Goal: Information Seeking & Learning: Understand process/instructions

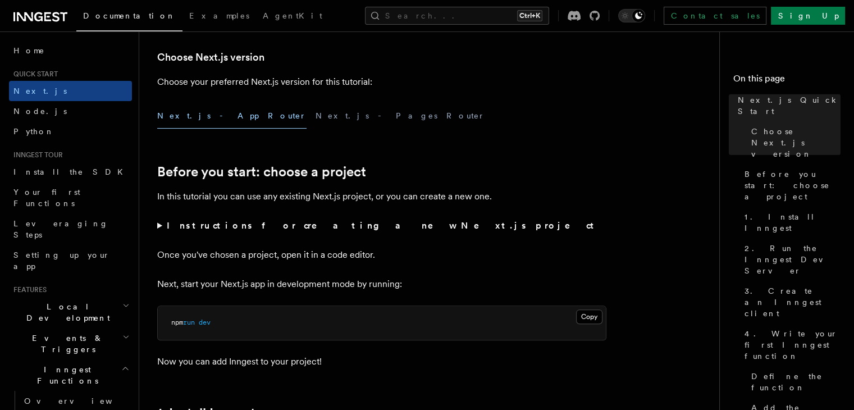
scroll to position [337, 0]
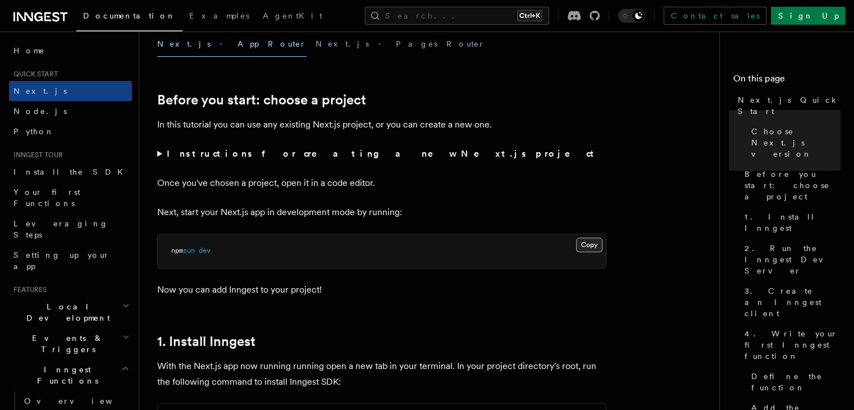
click at [588, 247] on button "Copy Copied" at bounding box center [589, 244] width 26 height 15
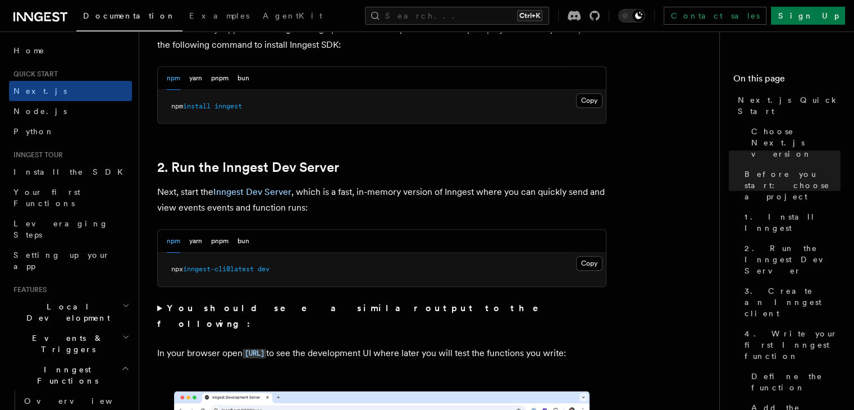
scroll to position [786, 0]
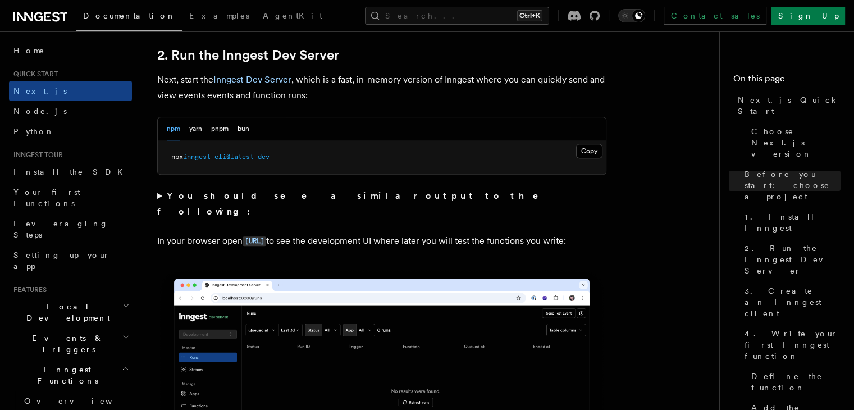
click at [234, 129] on div "npm yarn pnpm bun" at bounding box center [208, 128] width 83 height 23
click at [243, 129] on button "bun" at bounding box center [243, 128] width 12 height 23
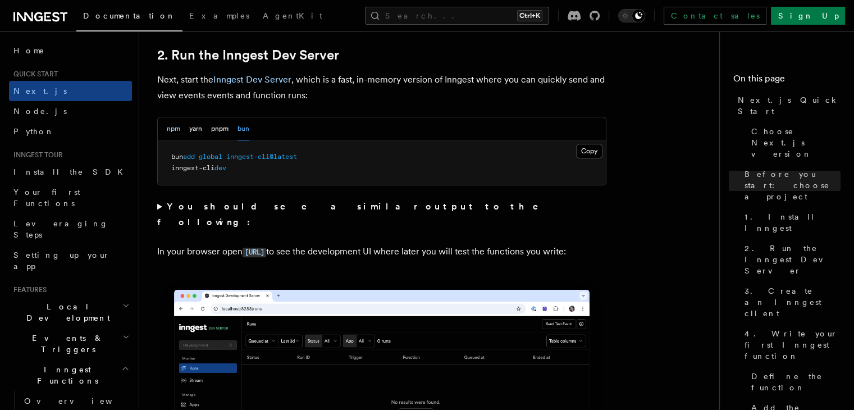
click at [175, 128] on button "npm" at bounding box center [173, 128] width 13 height 23
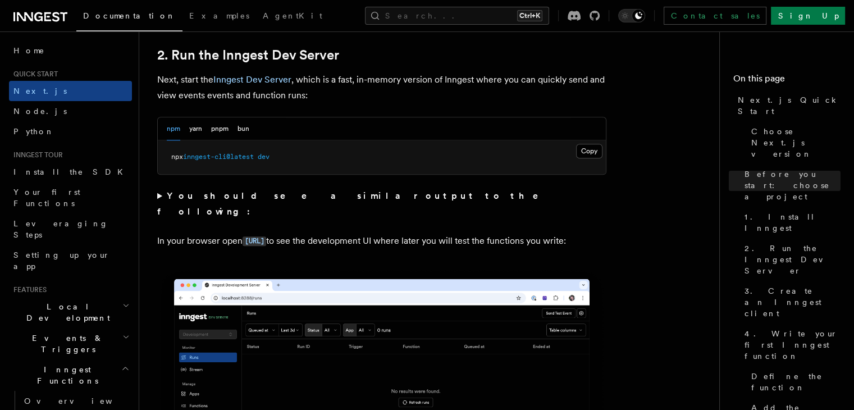
click at [208, 155] on span "inngest-cli@latest" at bounding box center [218, 157] width 71 height 8
click at [246, 129] on button "bun" at bounding box center [243, 128] width 12 height 23
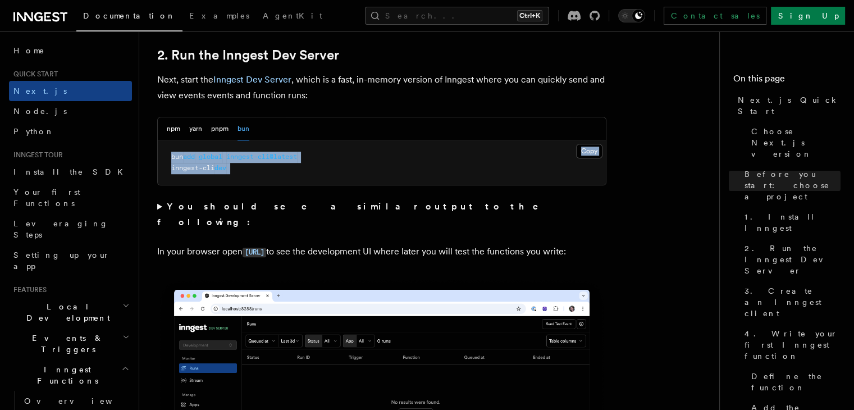
click at [233, 160] on span "inngest-cli@latest" at bounding box center [261, 157] width 71 height 8
click at [232, 164] on pre "bun add global inngest-cli@latest inngest-cli dev" at bounding box center [382, 162] width 448 height 44
drag, startPoint x: 232, startPoint y: 167, endPoint x: 168, endPoint y: 168, distance: 64.0
click at [168, 168] on pre "bun add global inngest-cli@latest inngest-cli dev" at bounding box center [382, 162] width 448 height 44
click at [173, 123] on button "npm" at bounding box center [173, 128] width 13 height 23
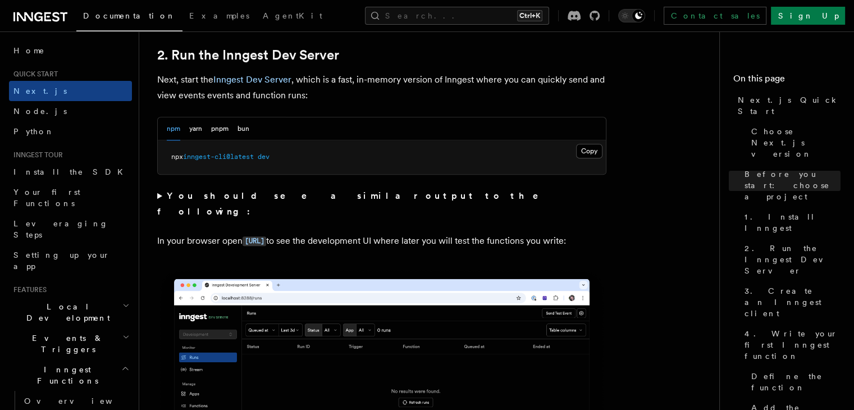
click at [189, 155] on span "inngest-cli@latest" at bounding box center [218, 157] width 71 height 8
copy div "npx inngest-cli@latest dev"
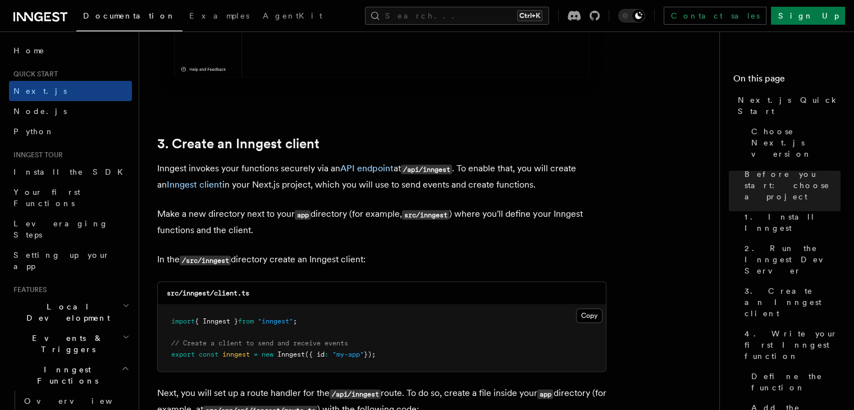
scroll to position [1291, 0]
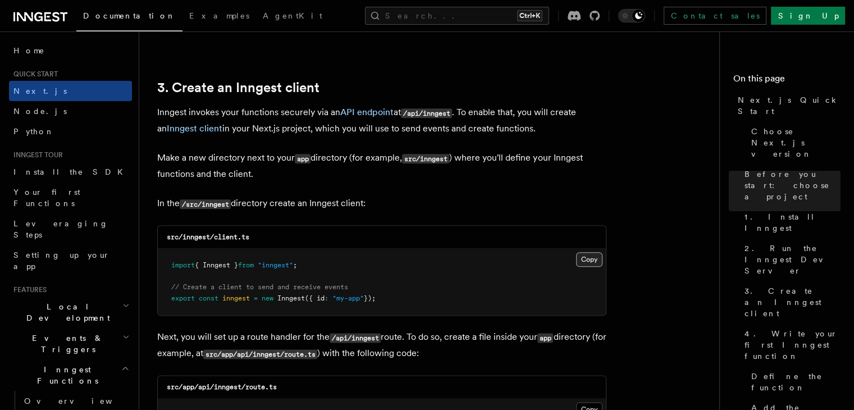
click at [584, 262] on button "Copy Copied" at bounding box center [589, 259] width 26 height 15
click at [587, 254] on button "Copy Copied" at bounding box center [589, 259] width 26 height 15
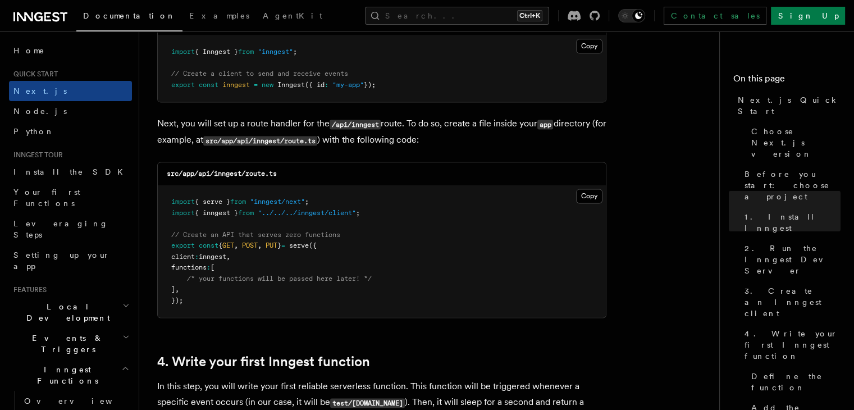
scroll to position [1572, 0]
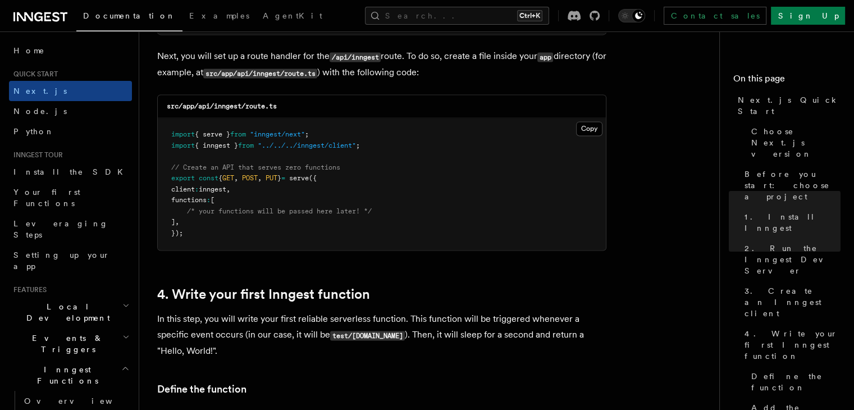
click at [303, 160] on pre "import { serve } from "inngest/next" ; import { inngest } from "../../../innges…" at bounding box center [382, 184] width 448 height 132
click at [573, 138] on pre "import { serve } from "inngest/next" ; import { inngest } from "../../../innges…" at bounding box center [382, 184] width 448 height 132
click at [578, 135] on button "Copy Copied" at bounding box center [589, 128] width 26 height 15
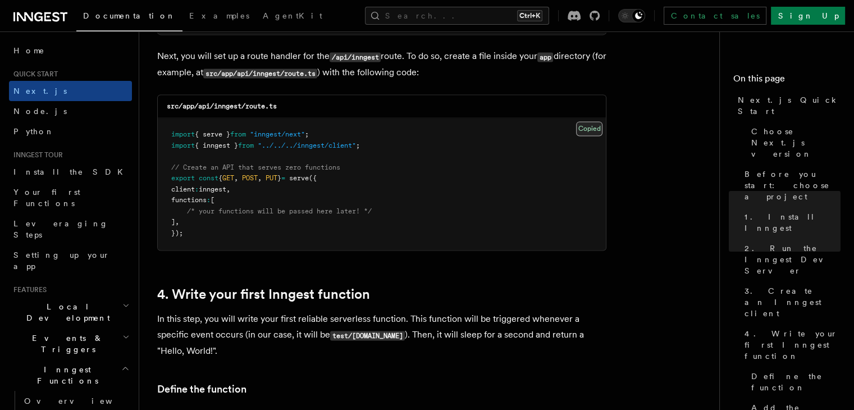
click at [578, 134] on button "Copy Copied" at bounding box center [589, 128] width 26 height 15
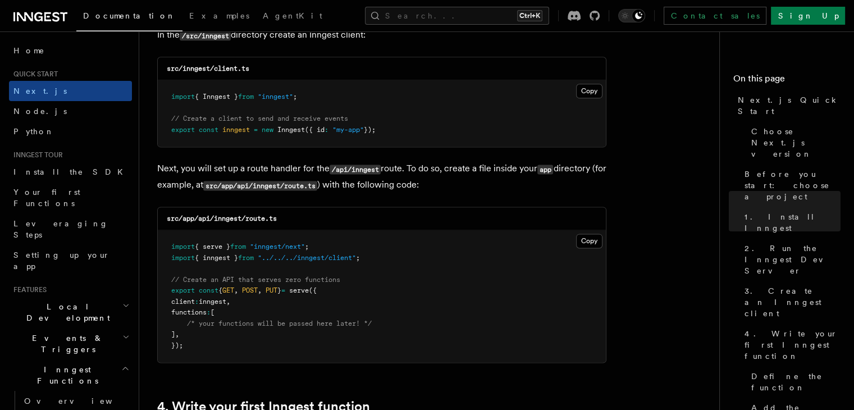
scroll to position [1515, 0]
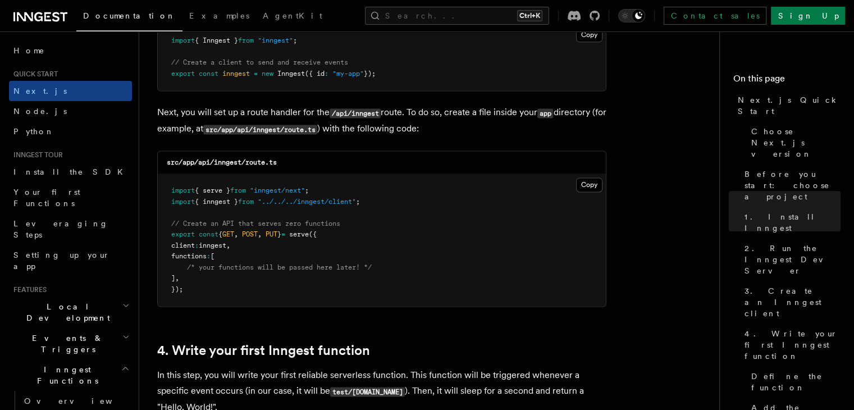
click at [604, 185] on pre "import { serve } from "inngest/next" ; import { inngest } from "../../../innges…" at bounding box center [382, 240] width 448 height 132
click at [575, 191] on pre "import { serve } from "inngest/next" ; import { inngest } from "../../../innges…" at bounding box center [382, 240] width 448 height 132
click at [577, 190] on button "Copy Copied" at bounding box center [589, 184] width 26 height 15
click at [579, 189] on button "Copy Copied" at bounding box center [589, 184] width 26 height 15
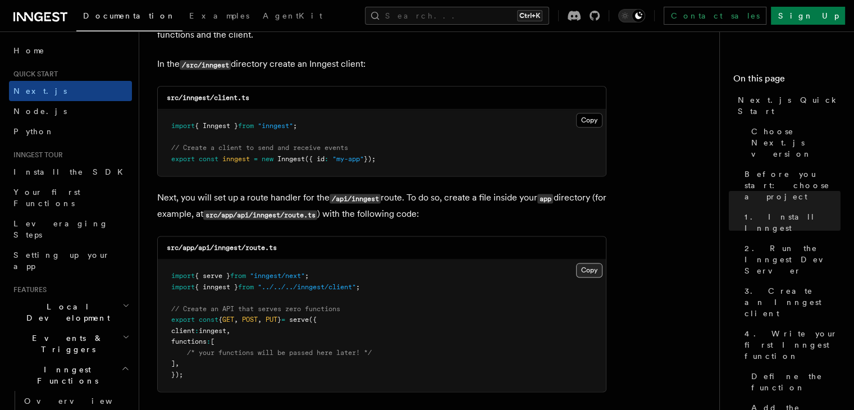
scroll to position [1403, 0]
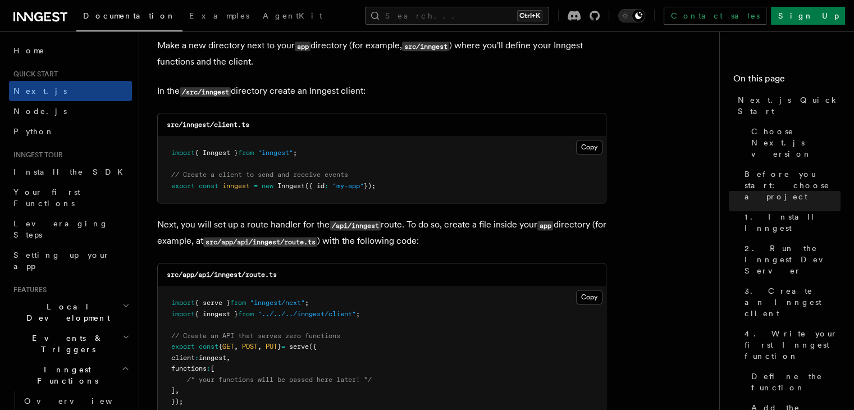
click at [592, 136] on div "src/inngest/client.ts" at bounding box center [382, 124] width 448 height 23
click at [588, 141] on div "Copy Copied import { Inngest } from "inngest" ; // Create a client to send and …" at bounding box center [382, 169] width 448 height 66
click at [588, 143] on button "Copy Copied" at bounding box center [589, 147] width 26 height 15
click at [588, 144] on button "Copy Copied" at bounding box center [589, 147] width 26 height 15
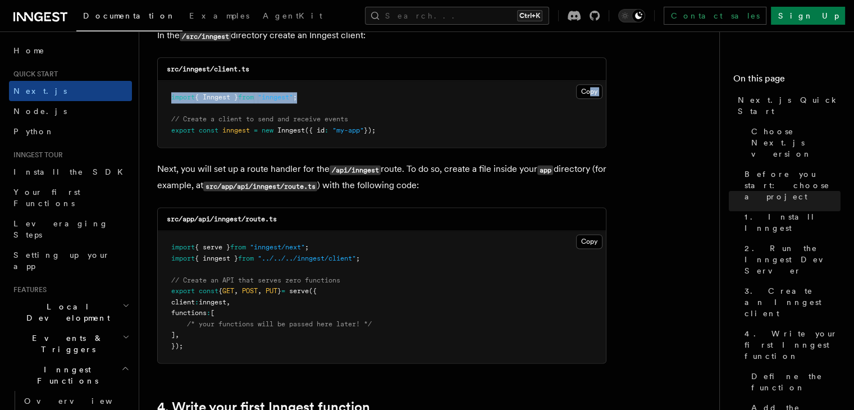
scroll to position [1459, 0]
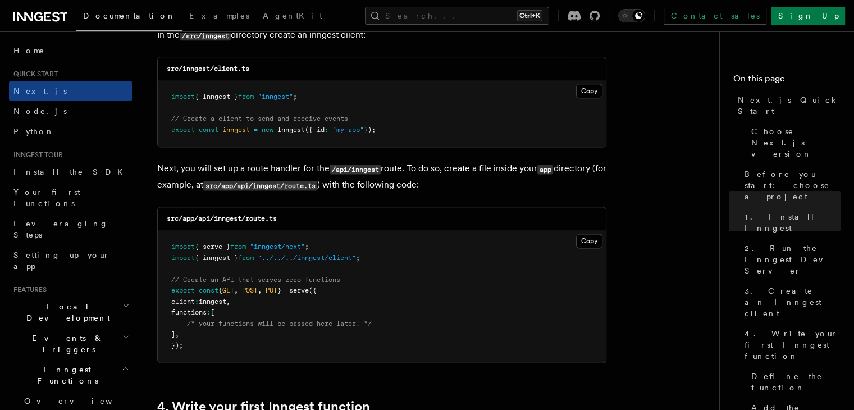
click at [571, 239] on pre "import { serve } from "inngest/next" ; import { inngest } from "../../../innges…" at bounding box center [382, 296] width 448 height 132
click at [573, 239] on pre "import { serve } from "inngest/next" ; import { inngest } from "../../../innges…" at bounding box center [382, 296] width 448 height 132
click at [578, 239] on button "Copy Copied" at bounding box center [589, 240] width 26 height 15
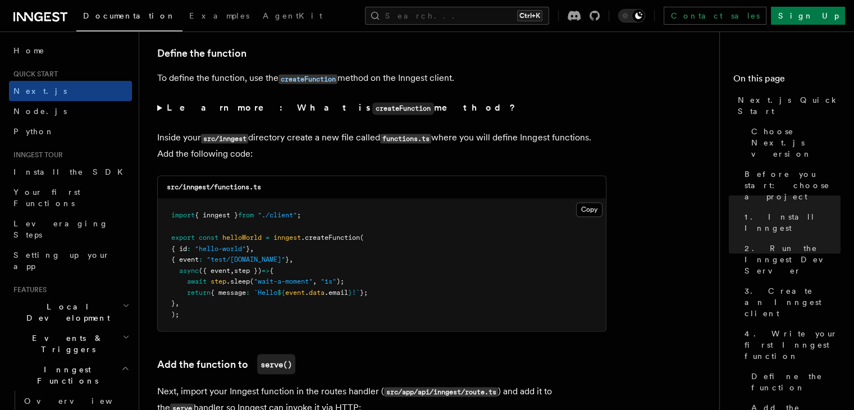
scroll to position [1908, 0]
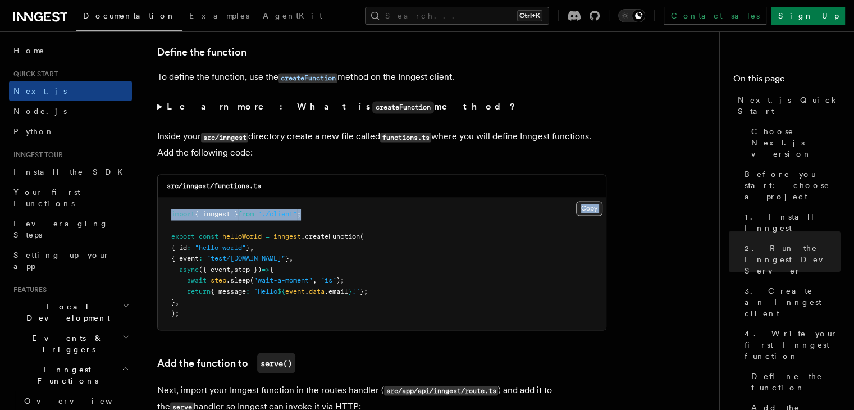
click at [576, 207] on div "Copy Copied import { inngest } from "./client" ; export const helloWorld = inng…" at bounding box center [382, 264] width 448 height 132
click at [586, 210] on button "Copy Copied" at bounding box center [589, 208] width 26 height 15
click at [584, 216] on button "Copy Copied" at bounding box center [589, 208] width 26 height 15
click at [583, 221] on pre "import { inngest } from "./client" ; export const helloWorld = inngest .createF…" at bounding box center [382, 264] width 448 height 132
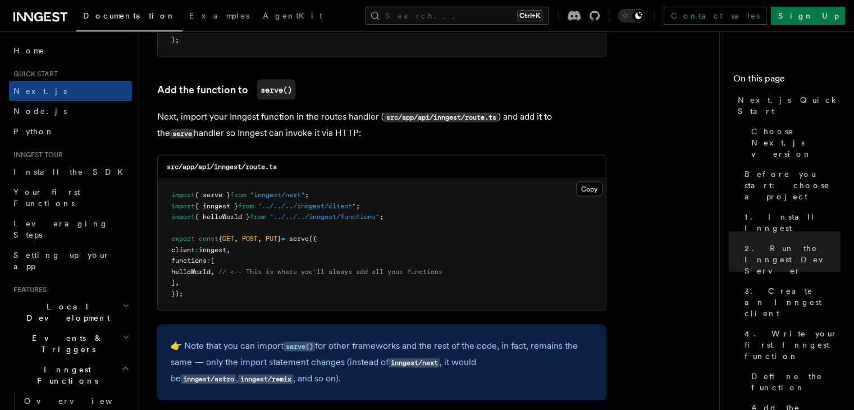
scroll to position [2189, 0]
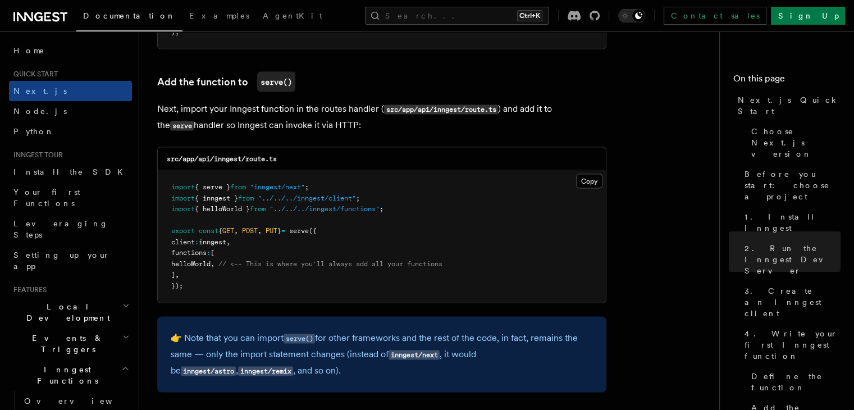
click at [189, 263] on span "helloWorld" at bounding box center [190, 264] width 39 height 8
click at [189, 264] on span "helloWorld" at bounding box center [190, 264] width 39 height 8
click at [189, 265] on span "helloWorld" at bounding box center [190, 264] width 39 height 8
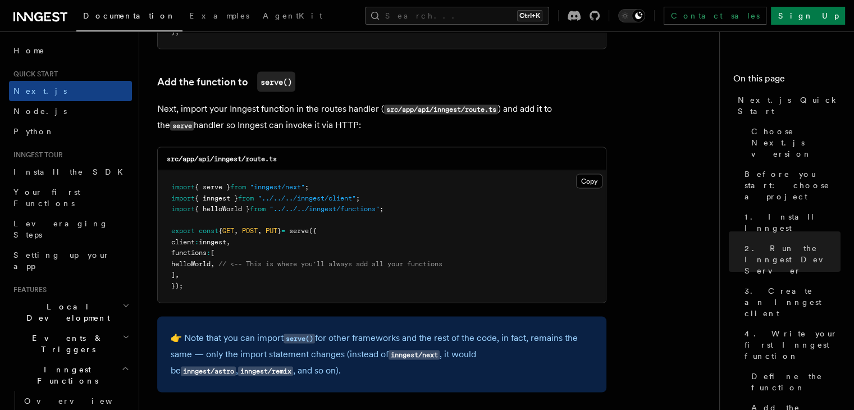
copy span "helloWorld"
click at [586, 178] on button "Copy Copied" at bounding box center [589, 181] width 26 height 15
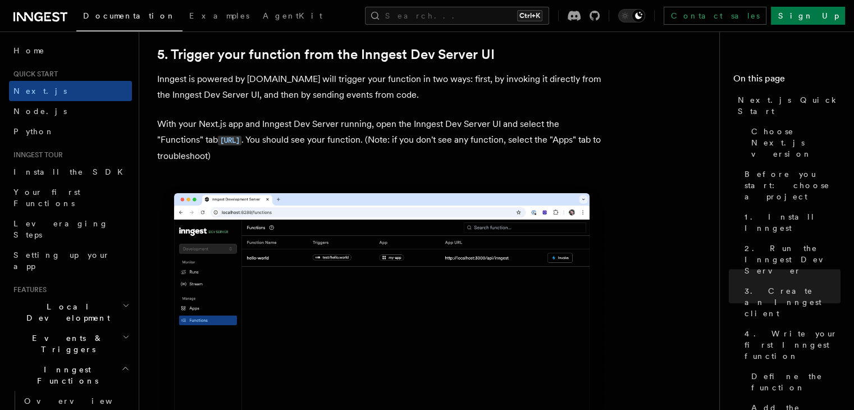
scroll to position [2582, 0]
